Goal: Information Seeking & Learning: Learn about a topic

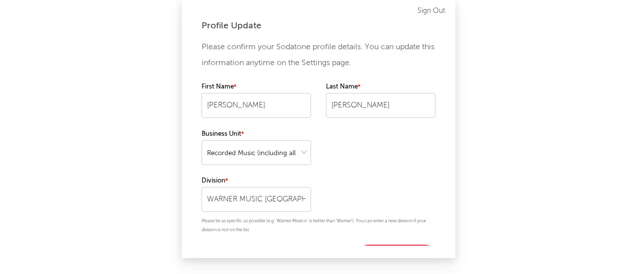
select select "recorded_music"
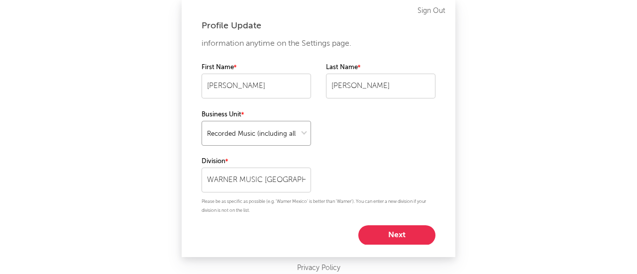
click at [263, 130] on select at bounding box center [257, 133] width 110 height 25
click at [202, 121] on select at bounding box center [257, 133] width 110 height 25
click at [383, 233] on button "Next" at bounding box center [396, 236] width 77 height 20
select select "marketing"
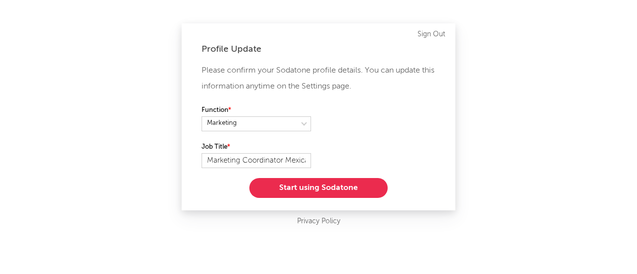
click at [337, 181] on button "Start using Sodatone" at bounding box center [318, 188] width 138 height 20
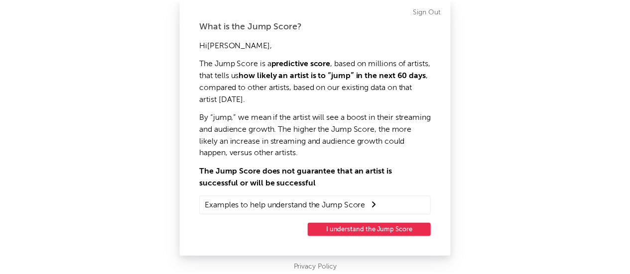
scroll to position [16, 0]
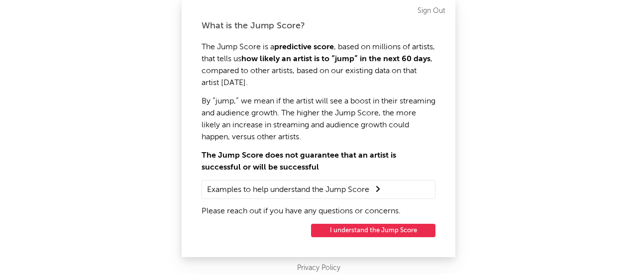
click at [378, 230] on button "I understand the Jump Score" at bounding box center [373, 230] width 124 height 13
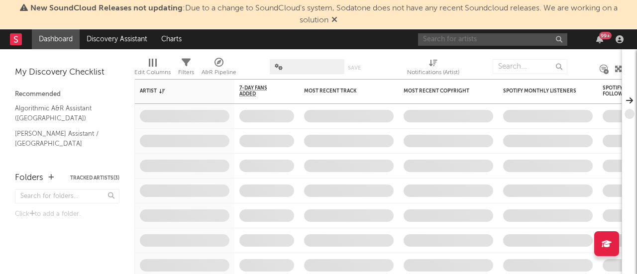
click at [470, 35] on input "text" at bounding box center [492, 39] width 149 height 12
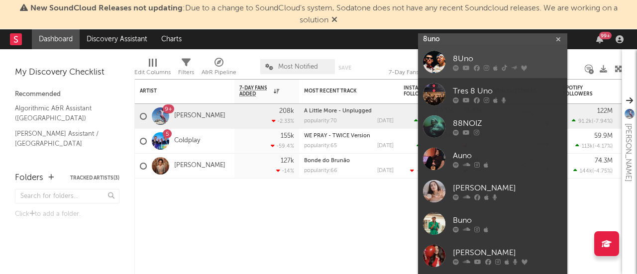
type input "8uno"
click at [442, 59] on div at bounding box center [434, 62] width 22 height 22
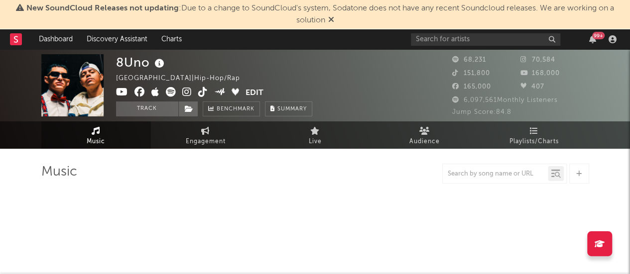
select select "6m"
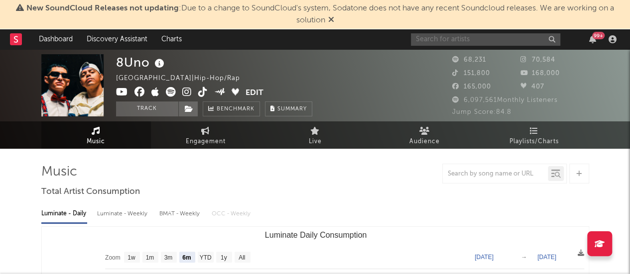
click at [507, 40] on input "text" at bounding box center [485, 39] width 149 height 12
type input "[PERSON_NAME]"
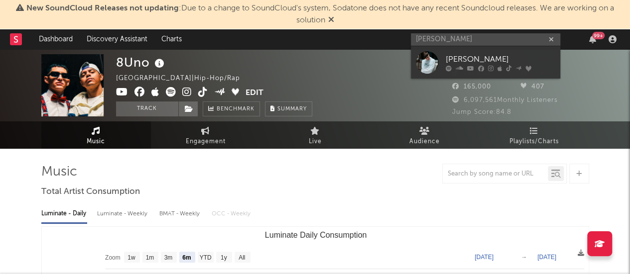
drag, startPoint x: 487, startPoint y: 61, endPoint x: 274, endPoint y: 46, distance: 213.6
click at [487, 61] on div "[PERSON_NAME]" at bounding box center [501, 59] width 110 height 12
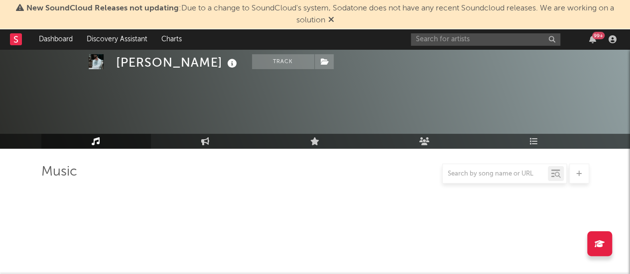
select select "6m"
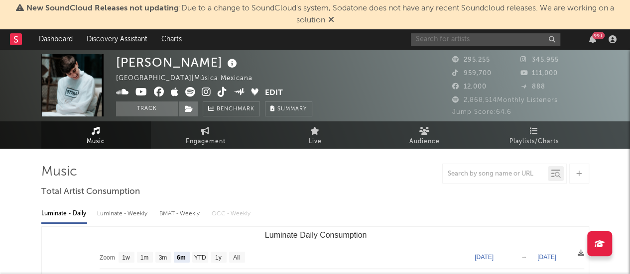
click at [440, 36] on input "text" at bounding box center [485, 39] width 149 height 12
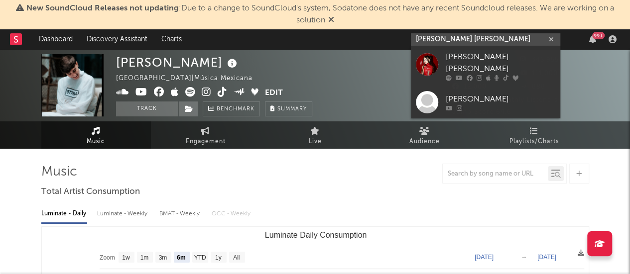
type input "angelina victoria"
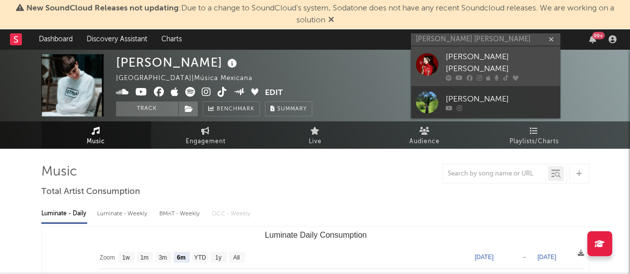
click at [427, 56] on div at bounding box center [427, 64] width 22 height 22
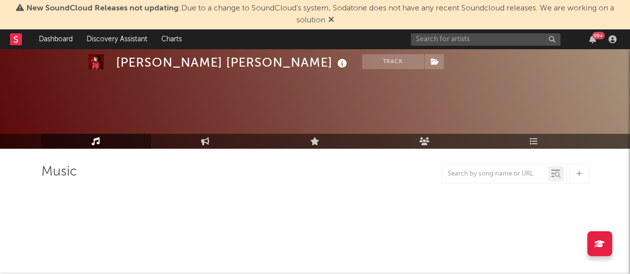
select select "1w"
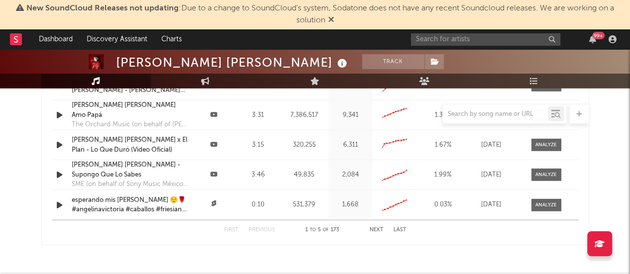
scroll to position [1277, 0]
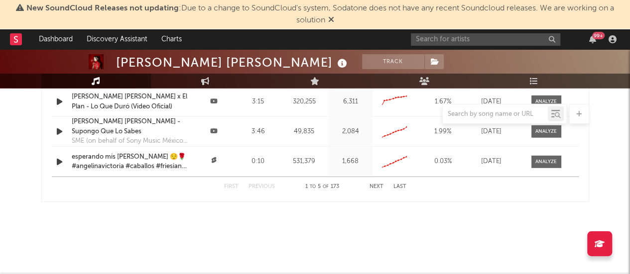
click at [433, 48] on div "99 +" at bounding box center [515, 39] width 209 height 20
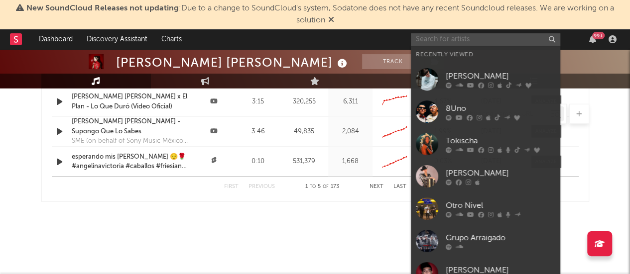
click at [427, 40] on input "text" at bounding box center [485, 39] width 149 height 12
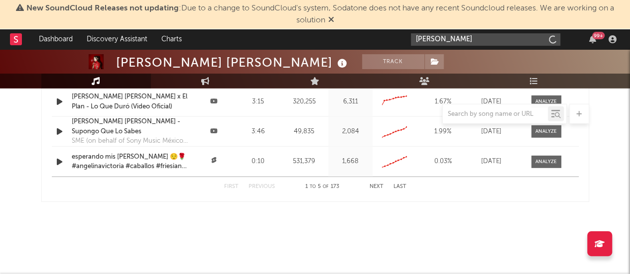
type input "armenta"
click at [459, 43] on input "armenta" at bounding box center [485, 39] width 149 height 12
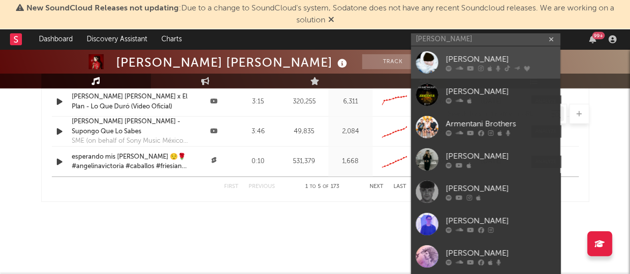
click at [432, 66] on div at bounding box center [427, 62] width 22 height 22
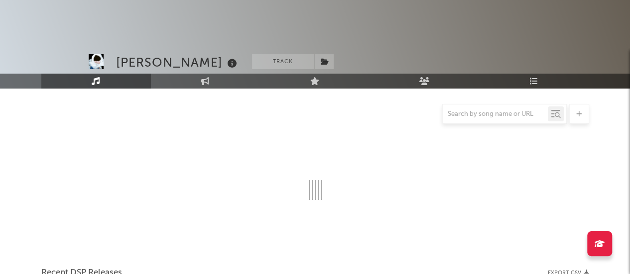
scroll to position [1139, 0]
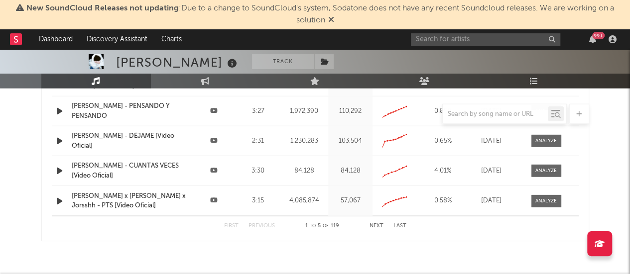
select select "6m"
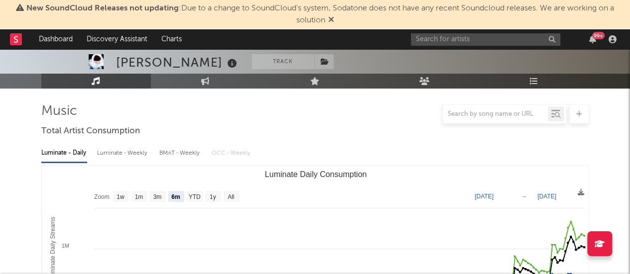
scroll to position [30, 0]
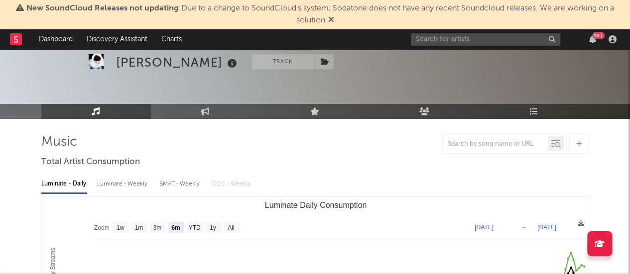
click at [448, 56] on div "Armenta Track Mexico | Hip-Hop/Rap Edit Track Benchmark Summary 160,587 113,882…" at bounding box center [315, 55] width 630 height 72
click at [426, 43] on input "text" at bounding box center [485, 39] width 149 height 12
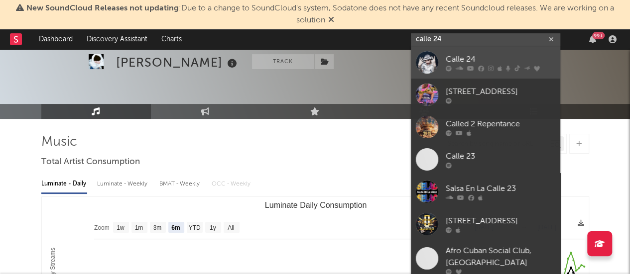
type input "calle 24"
click at [428, 56] on div at bounding box center [427, 62] width 22 height 22
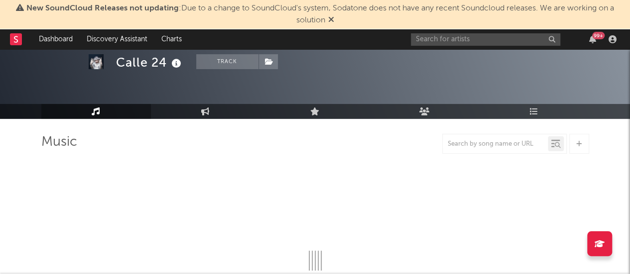
select select "6m"
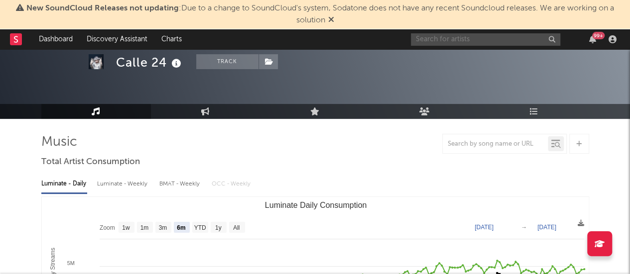
click at [438, 44] on input "text" at bounding box center [485, 39] width 149 height 12
type input "C"
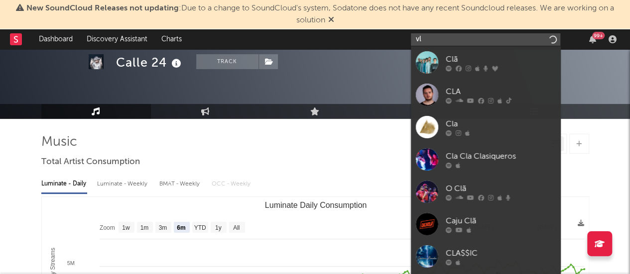
type input "v"
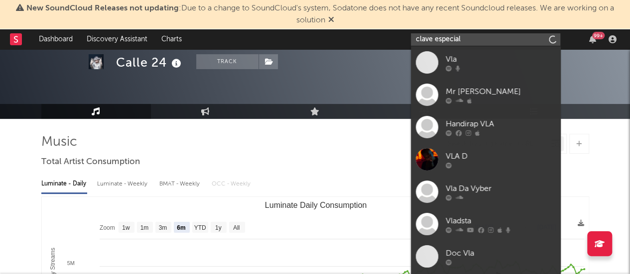
type input "clave especial"
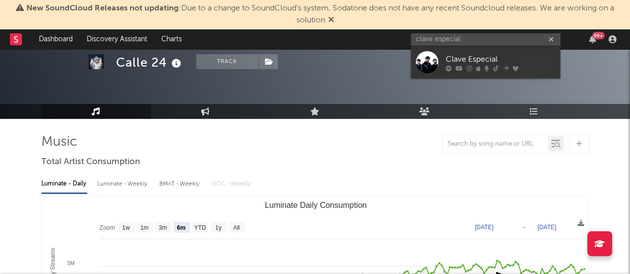
drag, startPoint x: 432, startPoint y: 55, endPoint x: 213, endPoint y: 36, distance: 219.8
click at [432, 55] on div at bounding box center [427, 62] width 22 height 22
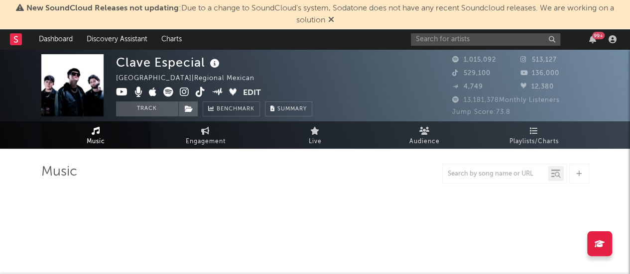
select select "6m"
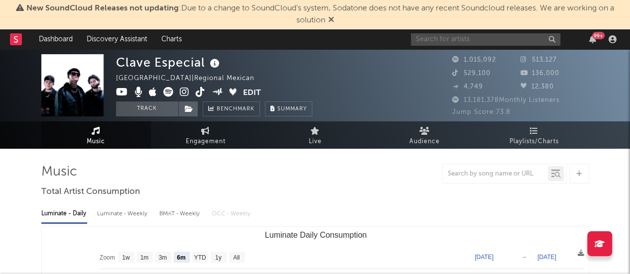
click at [515, 38] on input "text" at bounding box center [485, 39] width 149 height 12
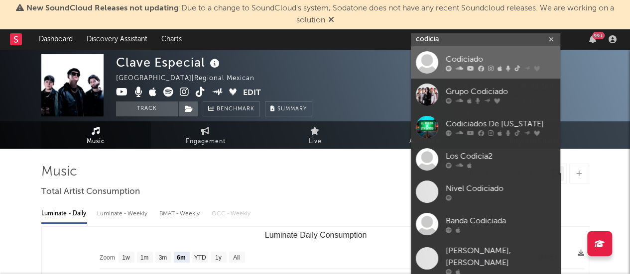
type input "codicia"
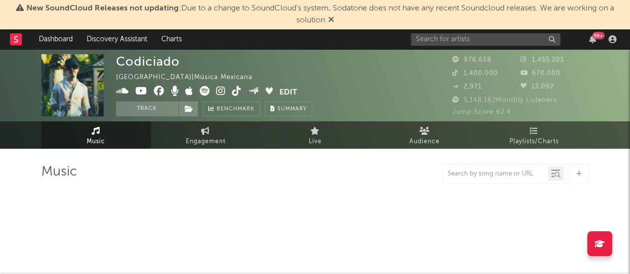
select select "6m"
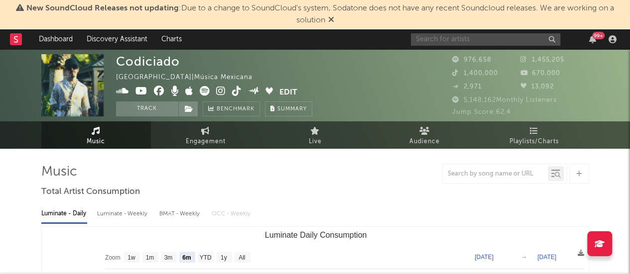
click at [473, 40] on input "text" at bounding box center [485, 39] width 149 height 12
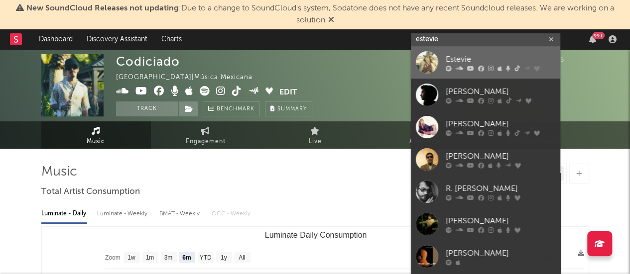
type input "estevie"
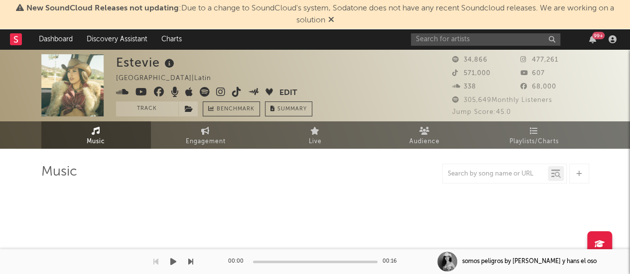
select select "6m"
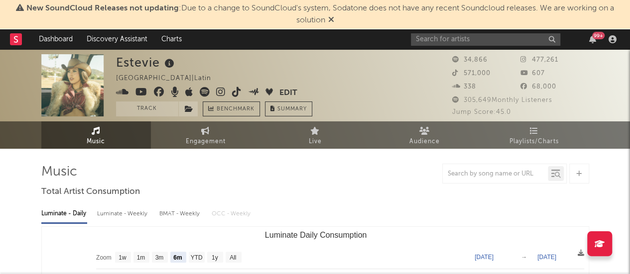
click at [471, 39] on input "text" at bounding box center [485, 39] width 149 height 12
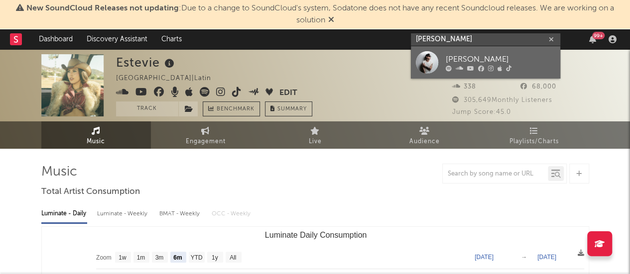
type input "gera demara"
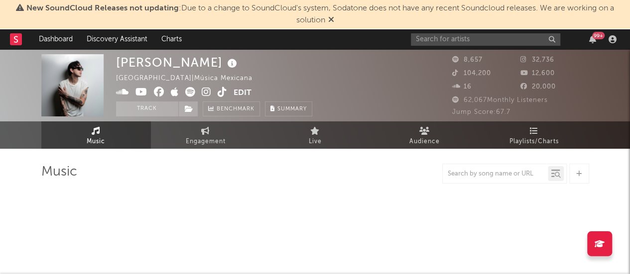
select select "6m"
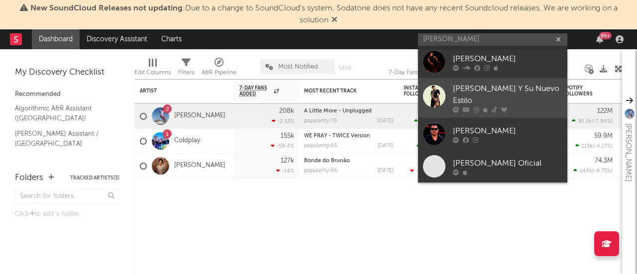
click at [513, 94] on div "[PERSON_NAME] Y Su Nuevo Estilo" at bounding box center [508, 95] width 110 height 24
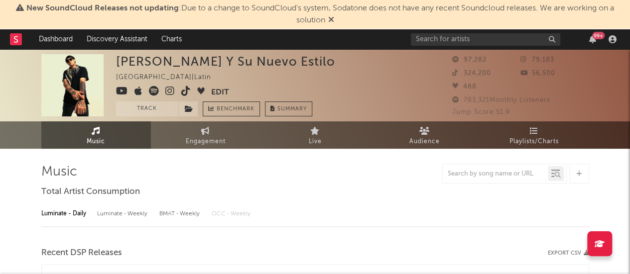
select select "6m"
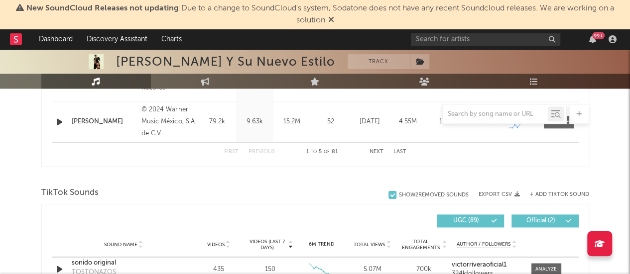
scroll to position [591, 0]
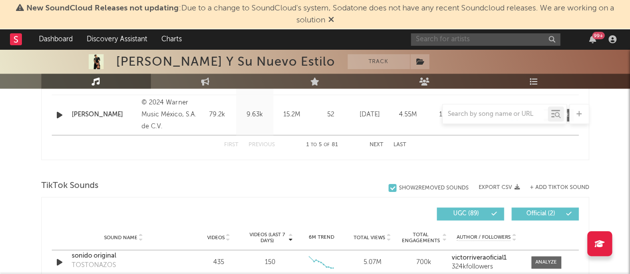
click at [479, 40] on input "text" at bounding box center [485, 39] width 149 height 12
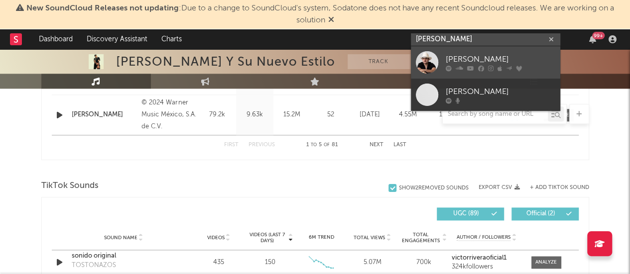
type input "[PERSON_NAME]"
click at [482, 65] on icon at bounding box center [481, 68] width 6 height 6
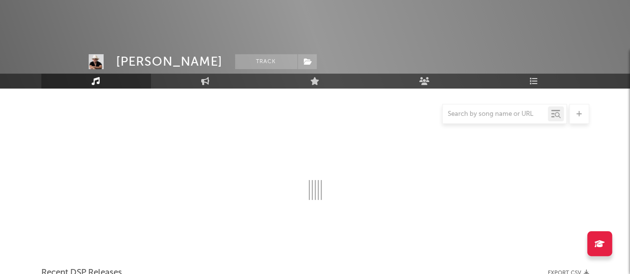
scroll to position [591, 0]
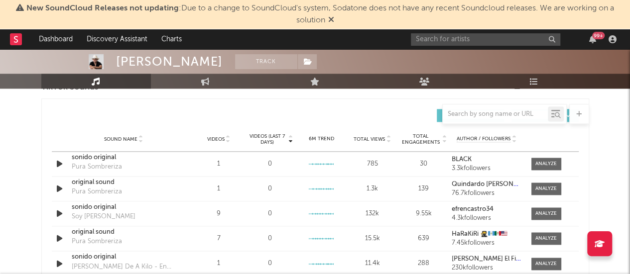
select select "6m"
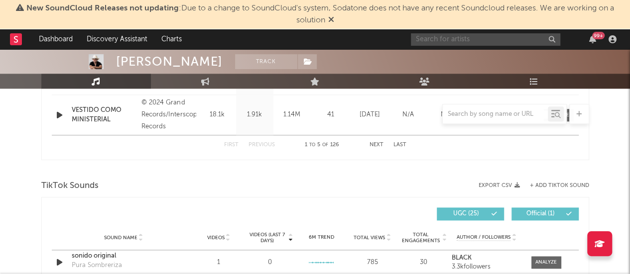
click at [466, 42] on input "text" at bounding box center [485, 39] width 149 height 12
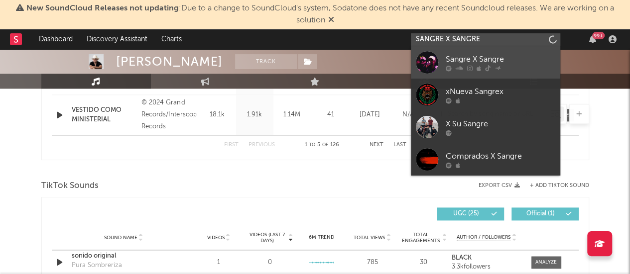
type input "SANGRE X SANGRE"
click at [426, 59] on div at bounding box center [427, 62] width 22 height 22
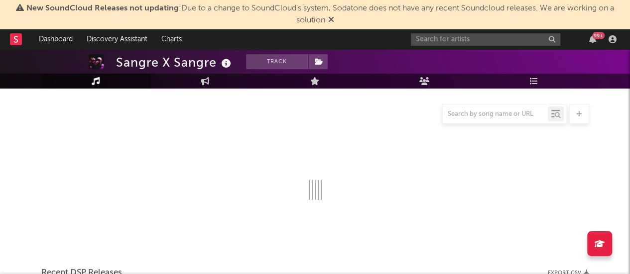
scroll to position [591, 0]
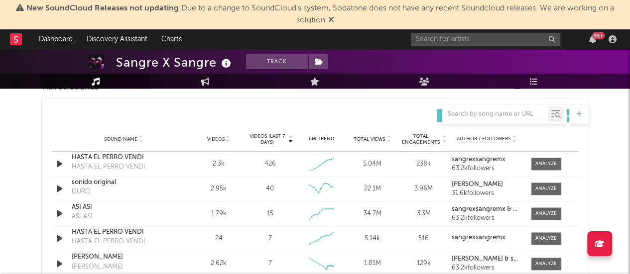
select select "6m"
